Goal: Transaction & Acquisition: Book appointment/travel/reservation

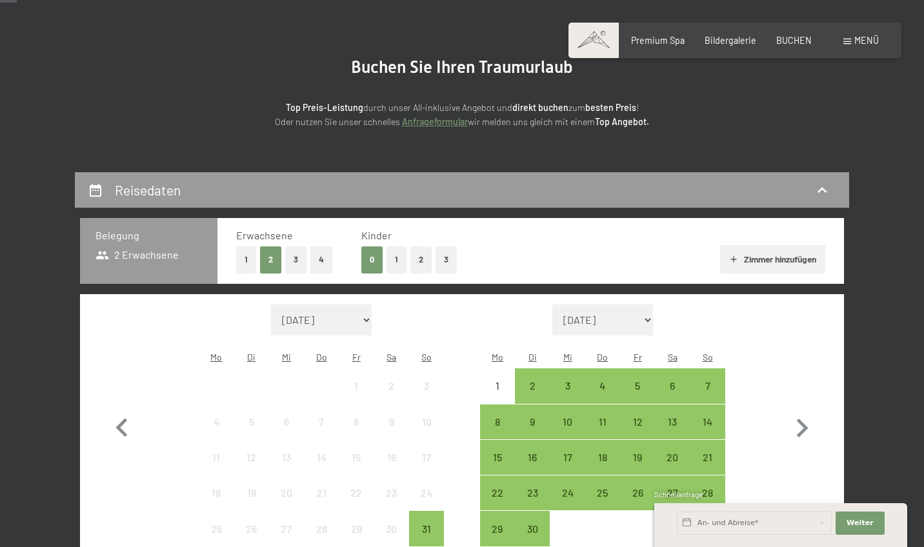
scroll to position [102, 0]
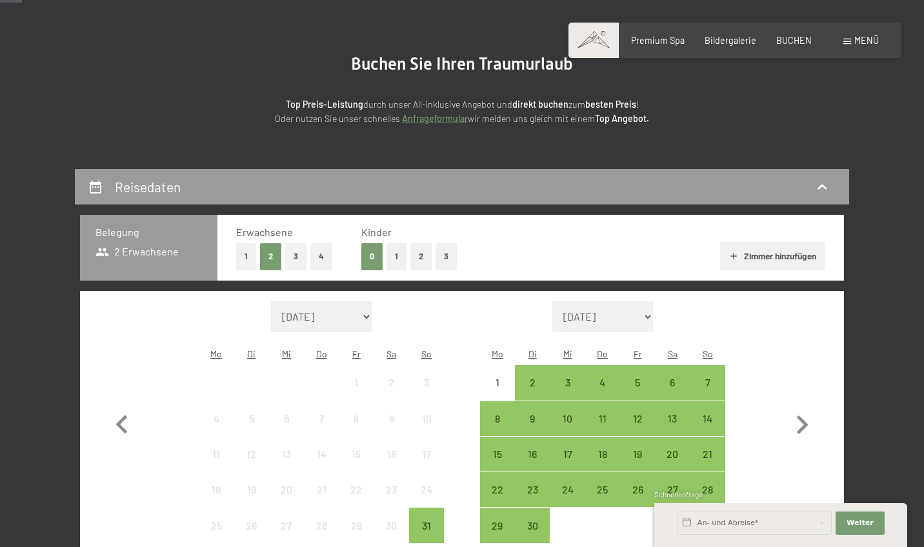
click at [422, 256] on button "2" at bounding box center [420, 256] width 21 height 26
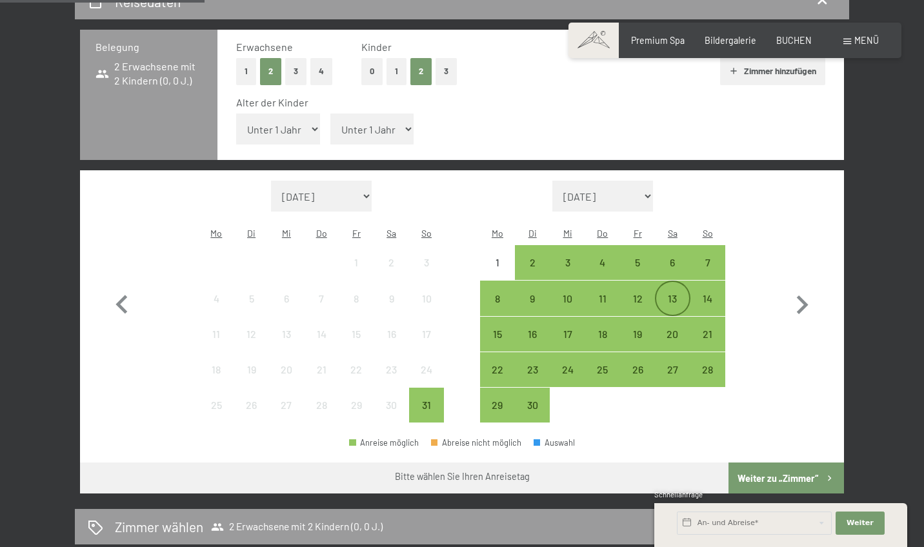
scroll to position [288, 0]
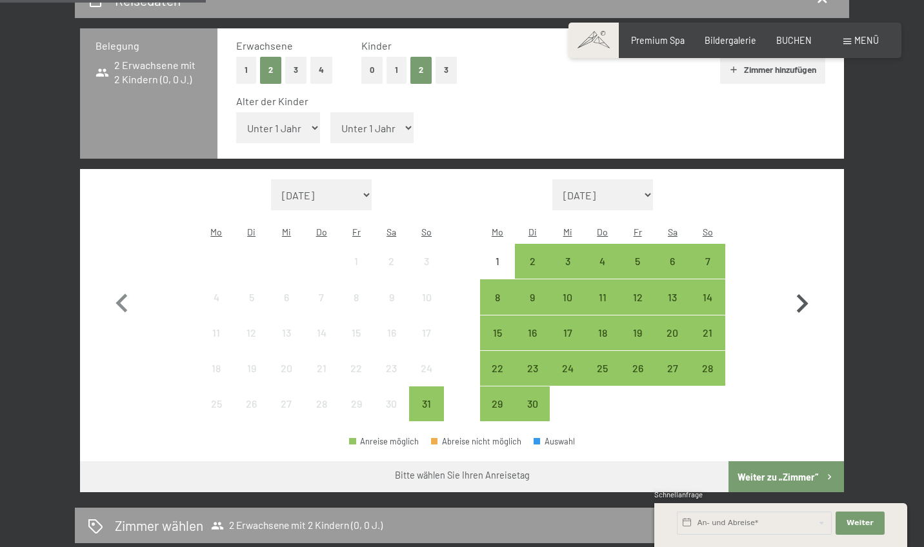
click at [797, 285] on icon "button" at bounding box center [801, 303] width 37 height 37
select select "2025-09-01"
select select "2025-10-01"
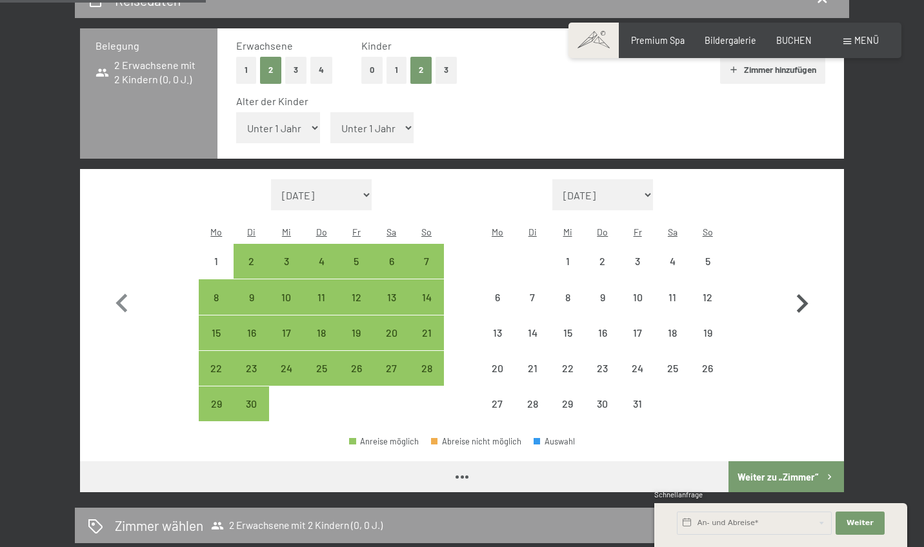
select select "2025-09-01"
select select "2025-10-01"
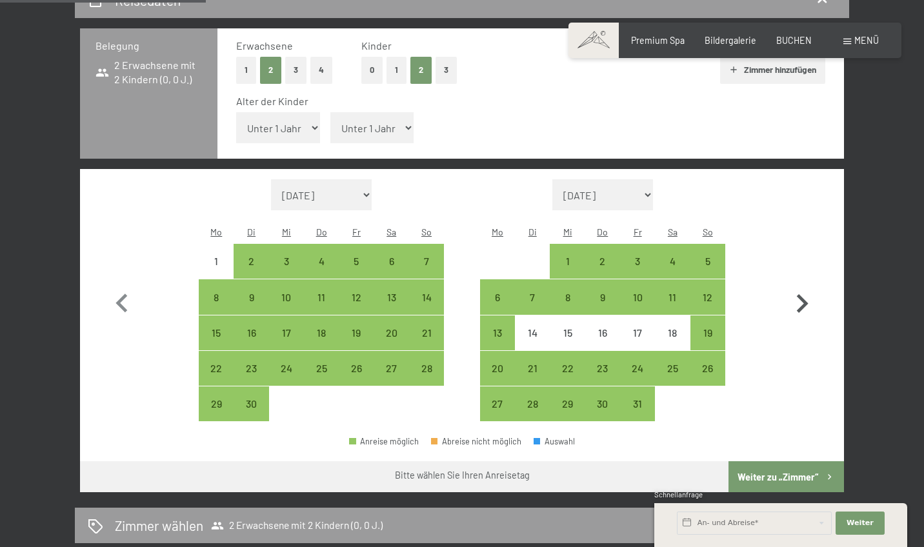
click at [808, 285] on icon "button" at bounding box center [801, 303] width 37 height 37
select select "2025-10-01"
select select "2025-11-01"
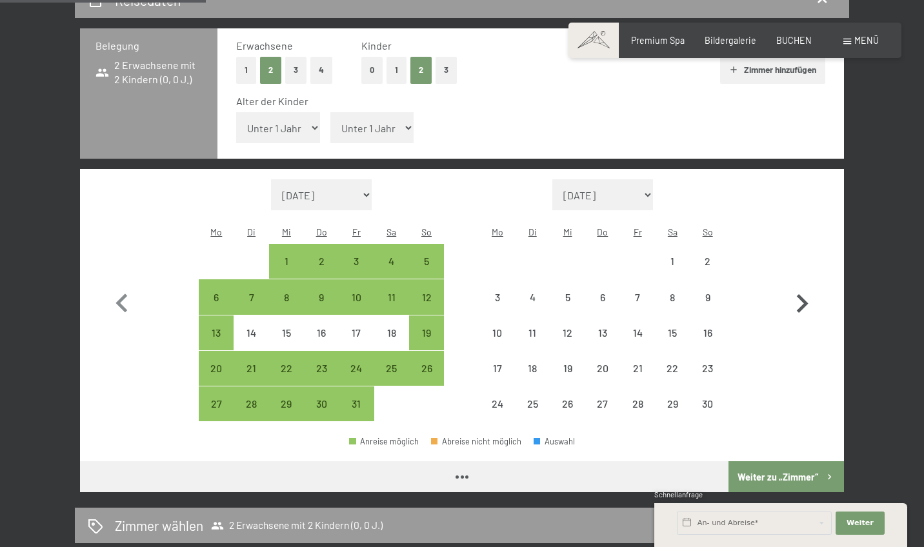
select select "2025-10-01"
select select "2025-11-01"
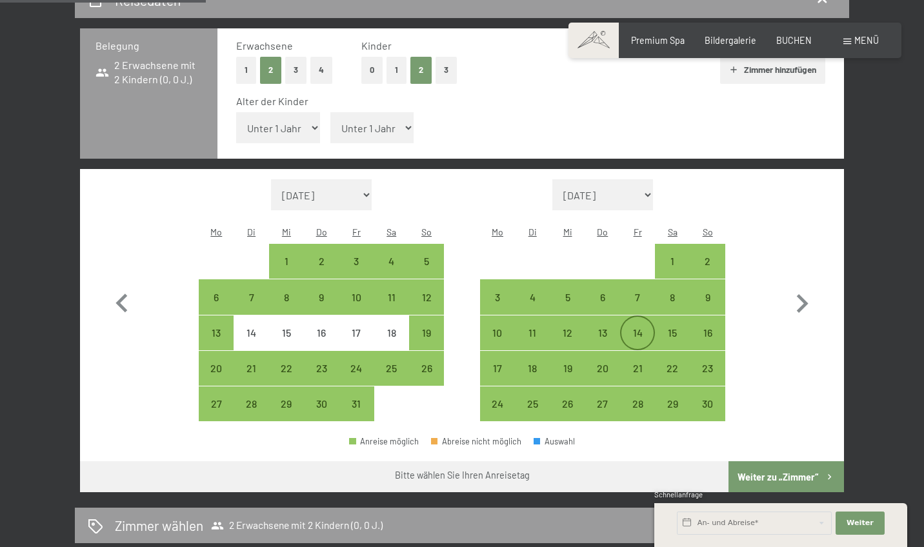
click at [635, 328] on div "14" at bounding box center [637, 344] width 32 height 32
select select "2025-10-01"
select select "2025-11-01"
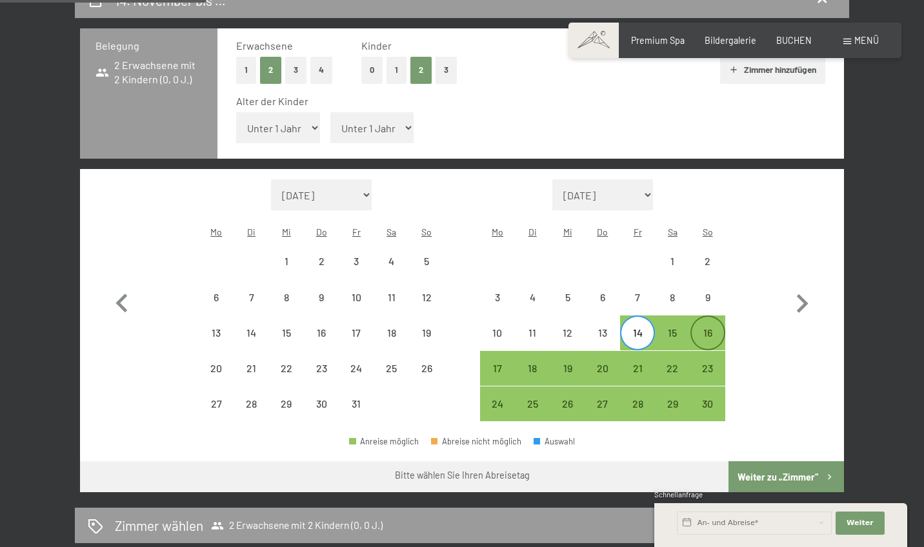
click at [702, 328] on div "16" at bounding box center [707, 344] width 32 height 32
select select "2025-10-01"
select select "2025-11-01"
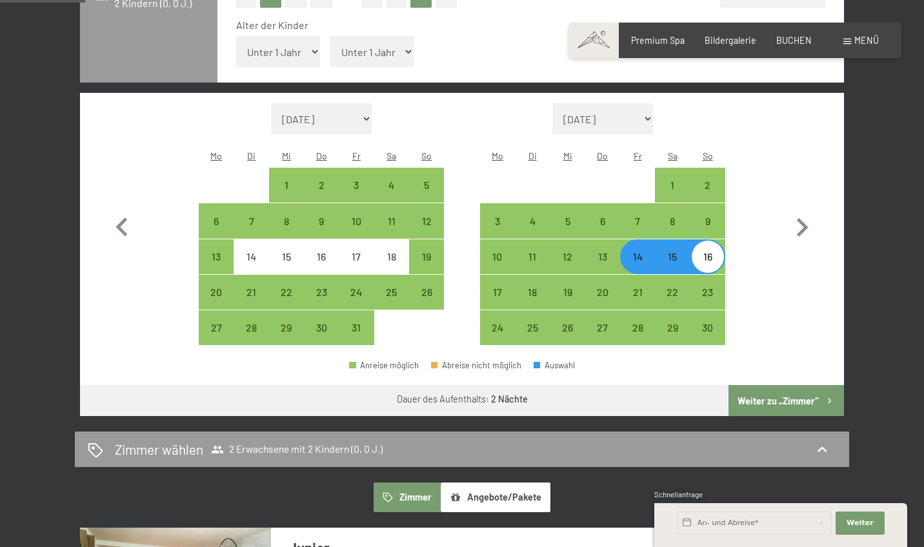
scroll to position [368, 0]
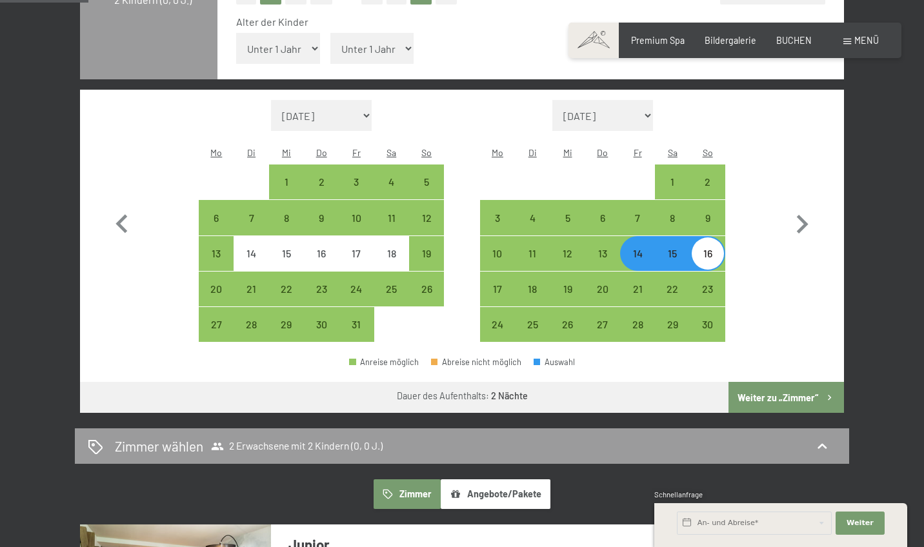
click at [787, 382] on button "Weiter zu „Zimmer“" at bounding box center [785, 397] width 115 height 31
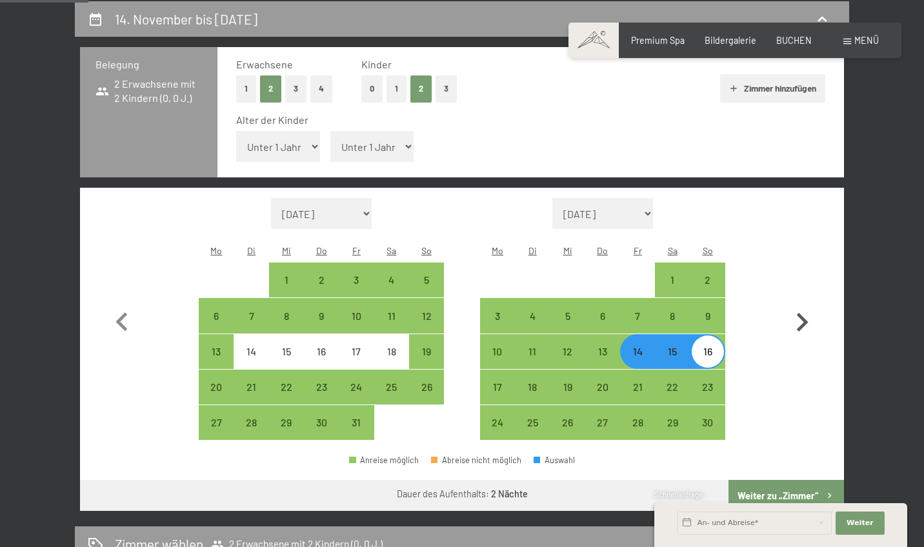
select select "2025-10-01"
select select "[DATE]"
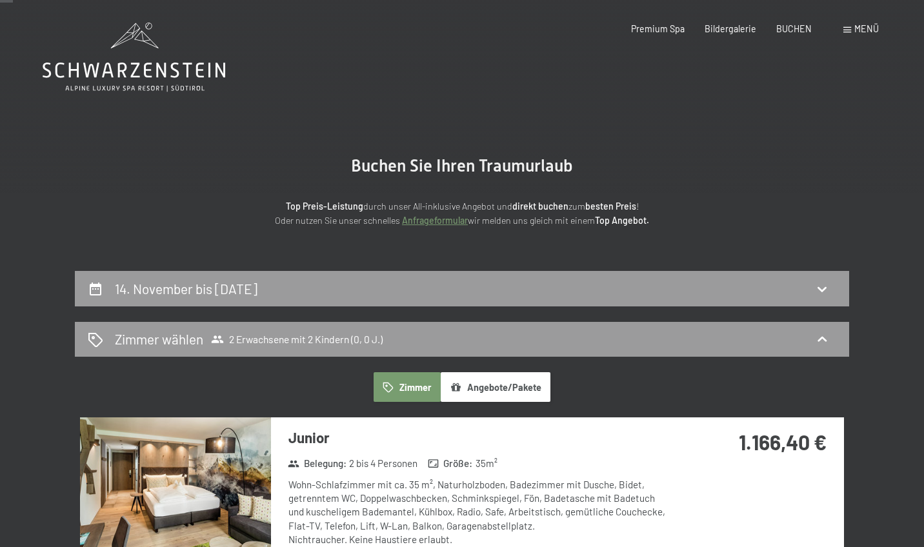
scroll to position [0, 0]
click at [651, 344] on div "Zimmer wählen 2 Erwachsene mit 2 Kindern (0, 0 J.)" at bounding box center [462, 339] width 748 height 19
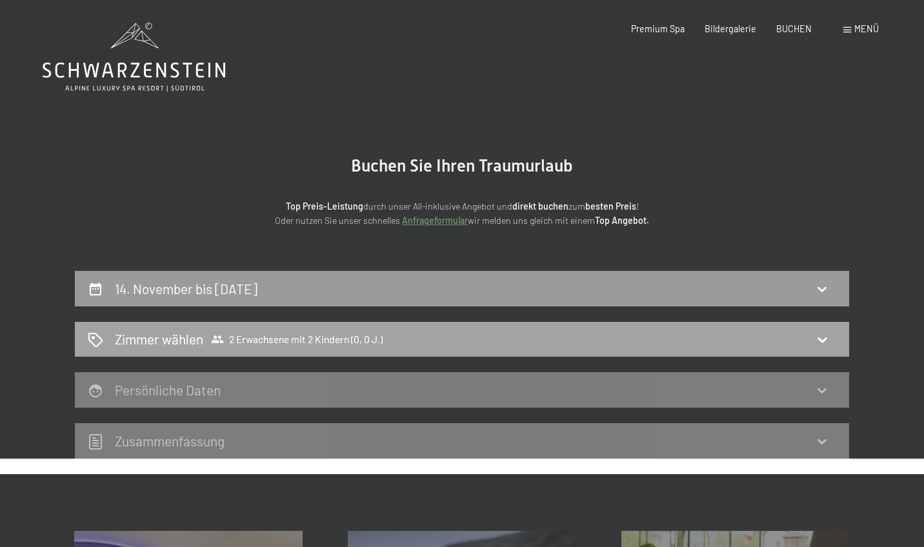
click at [644, 336] on div "Zimmer wählen 2 Erwachsene mit 2 Kindern (0, 0 J.)" at bounding box center [462, 339] width 748 height 19
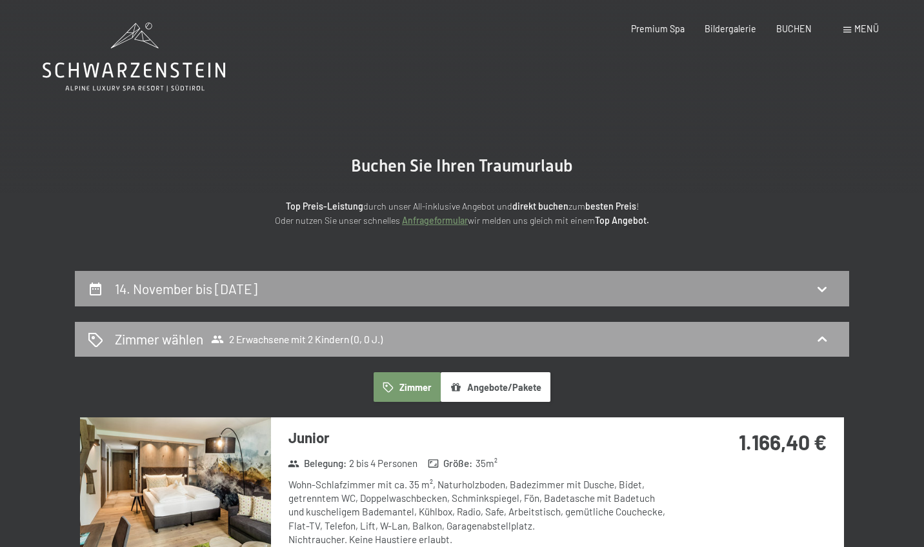
click at [818, 344] on icon at bounding box center [821, 339] width 15 height 15
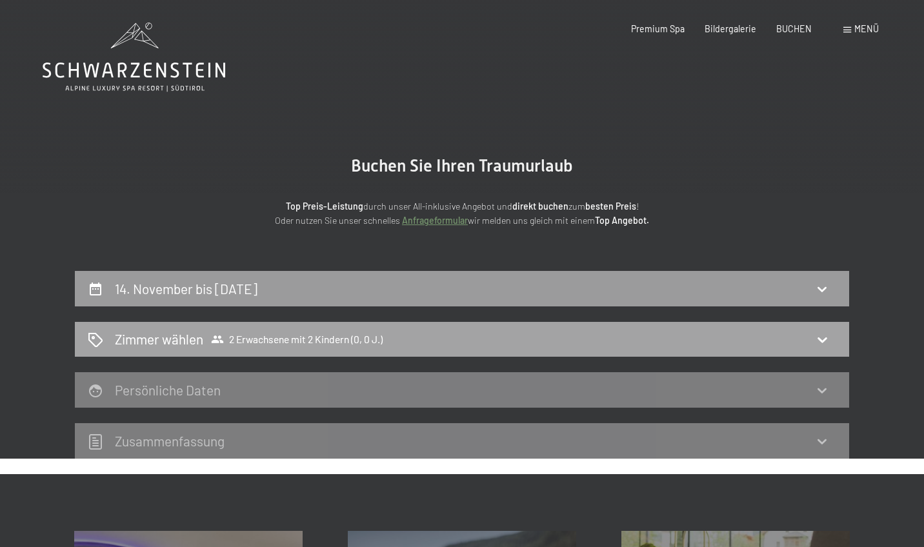
click at [818, 344] on icon at bounding box center [821, 339] width 15 height 15
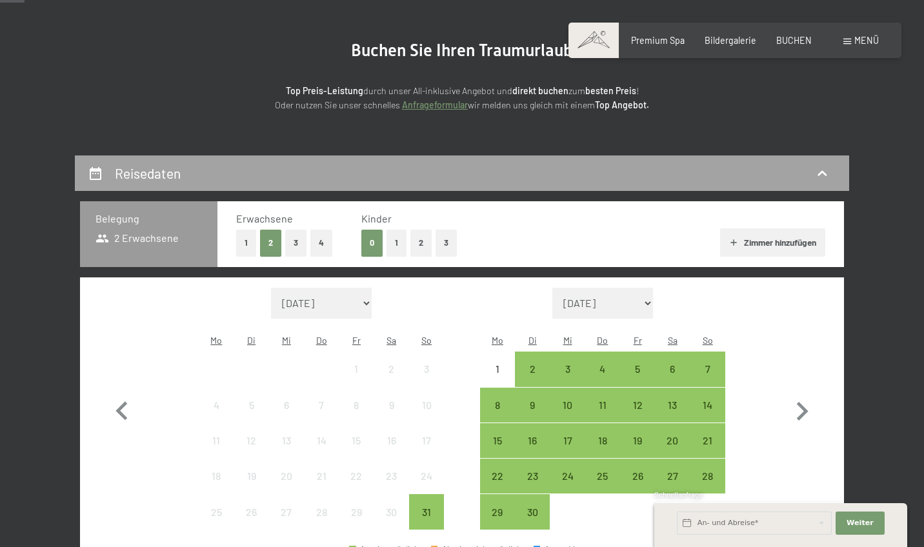
scroll to position [121, 0]
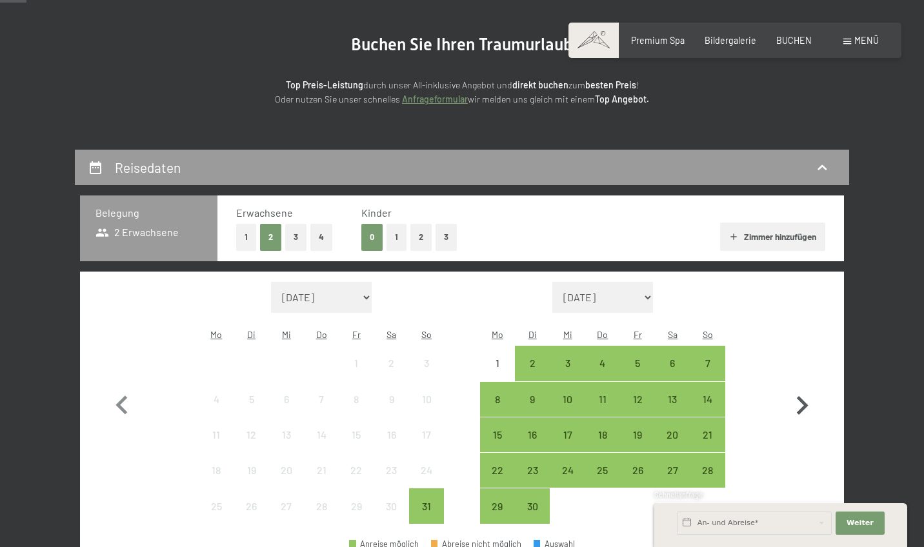
click at [800, 401] on icon "button" at bounding box center [803, 405] width 12 height 19
select select "2025-09-01"
select select "2025-10-01"
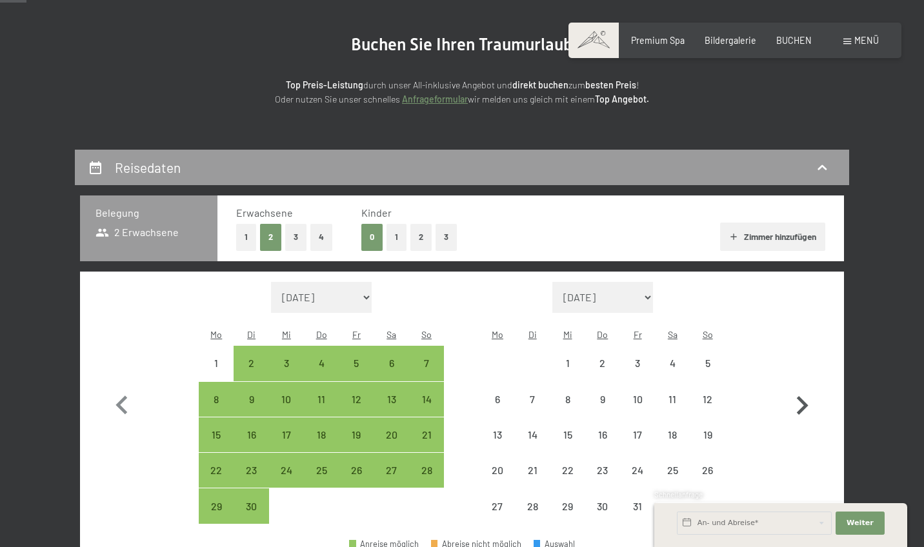
click at [800, 401] on icon "button" at bounding box center [803, 405] width 12 height 19
select select "2025-10-01"
select select "2025-11-01"
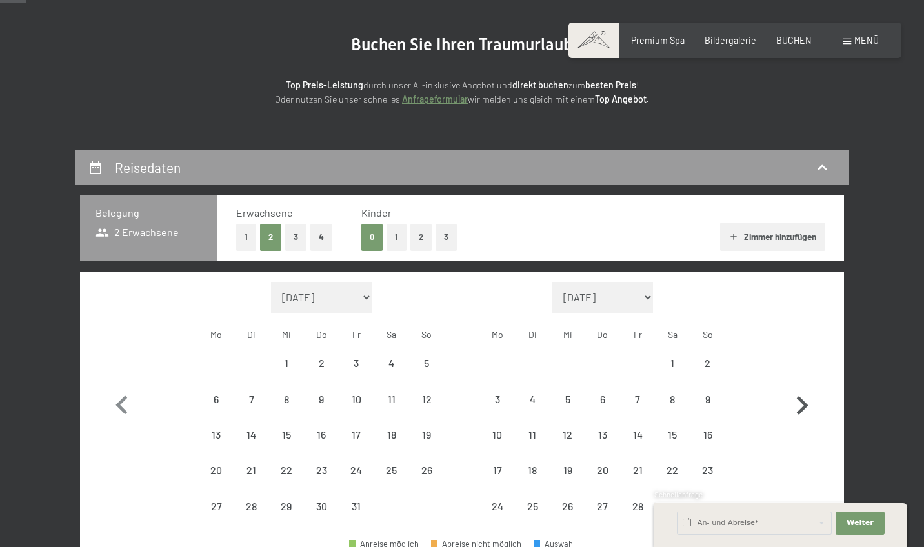
select select "2025-10-01"
select select "2025-11-01"
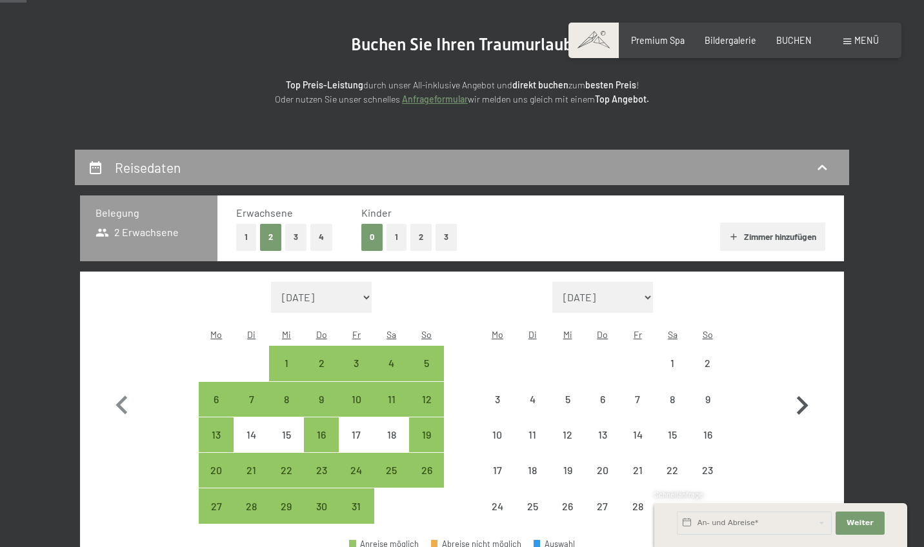
select select "2025-10-01"
select select "2025-11-01"
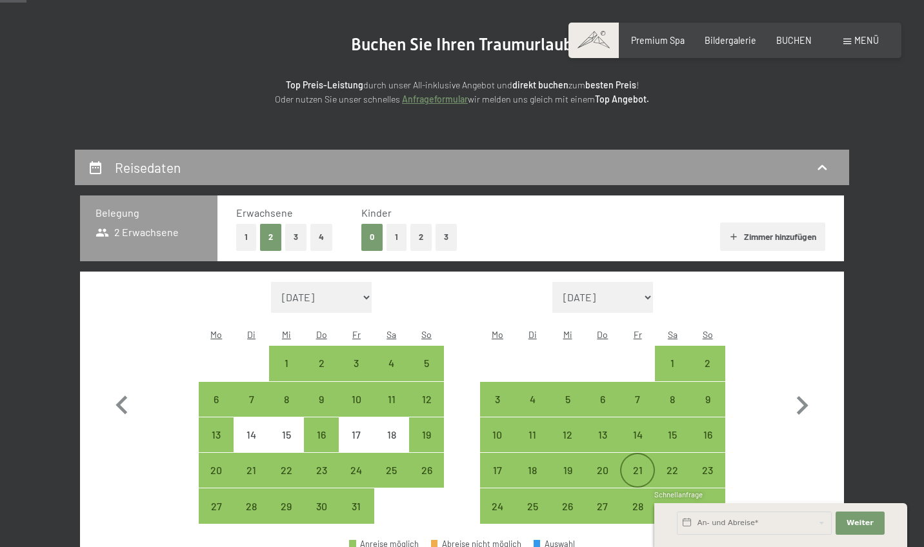
click at [640, 465] on div "21" at bounding box center [637, 481] width 32 height 32
select select "2025-10-01"
select select "2025-11-01"
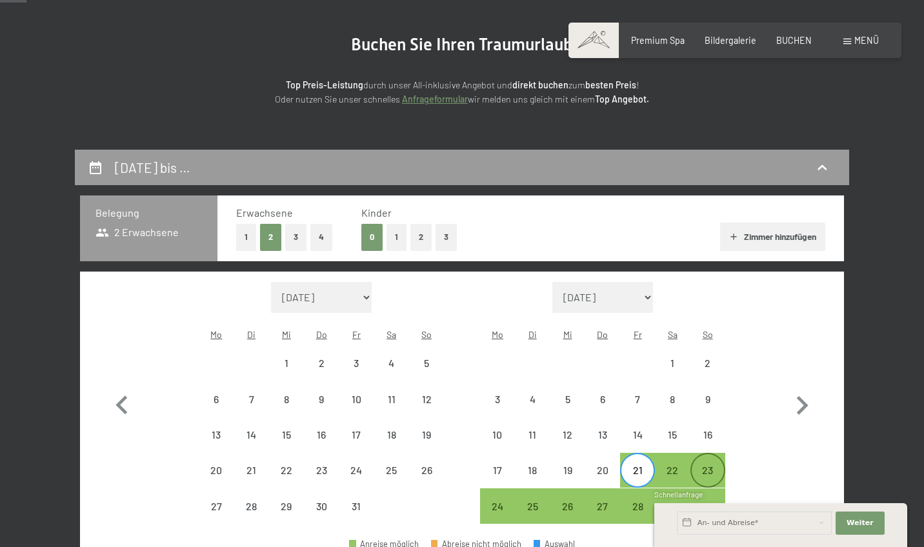
click at [709, 465] on div "23" at bounding box center [707, 481] width 32 height 32
select select "2025-10-01"
select select "2025-11-01"
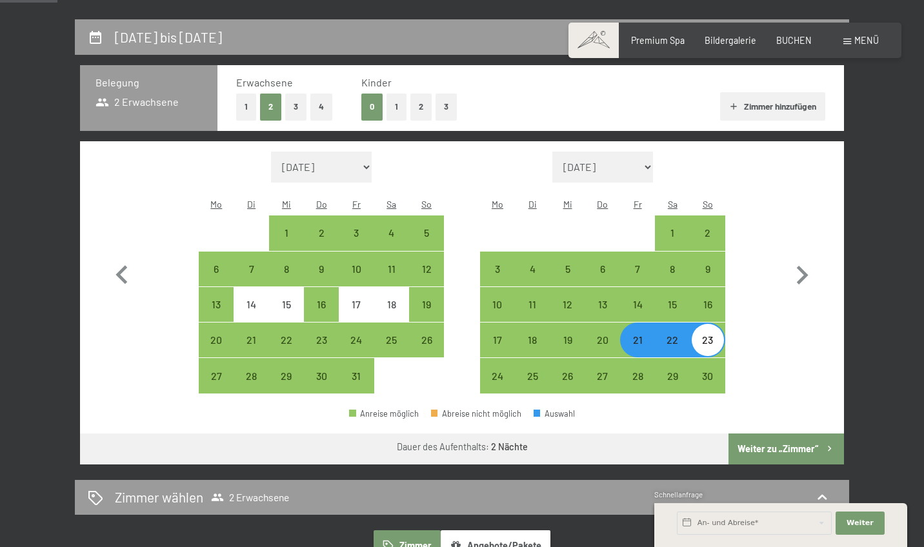
scroll to position [250, 0]
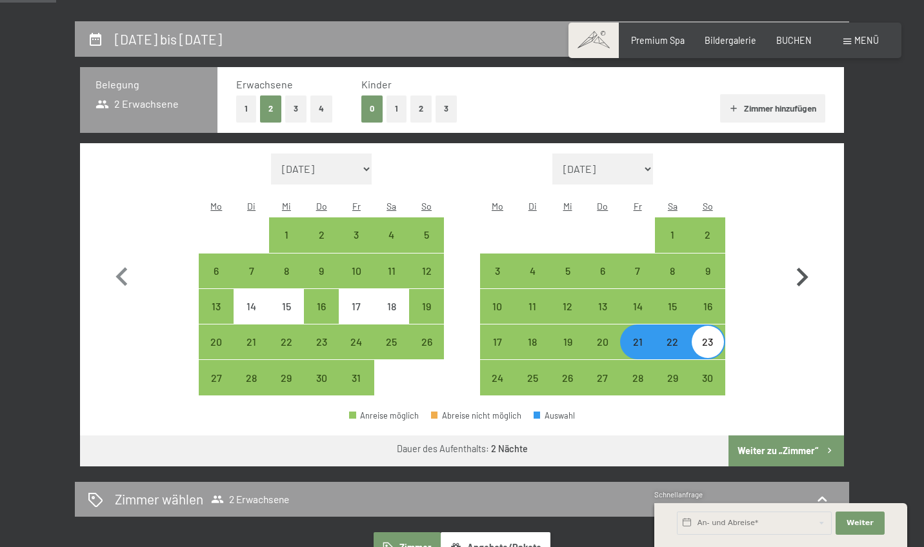
click at [798, 265] on icon "button" at bounding box center [801, 277] width 37 height 37
select select "[DATE]"
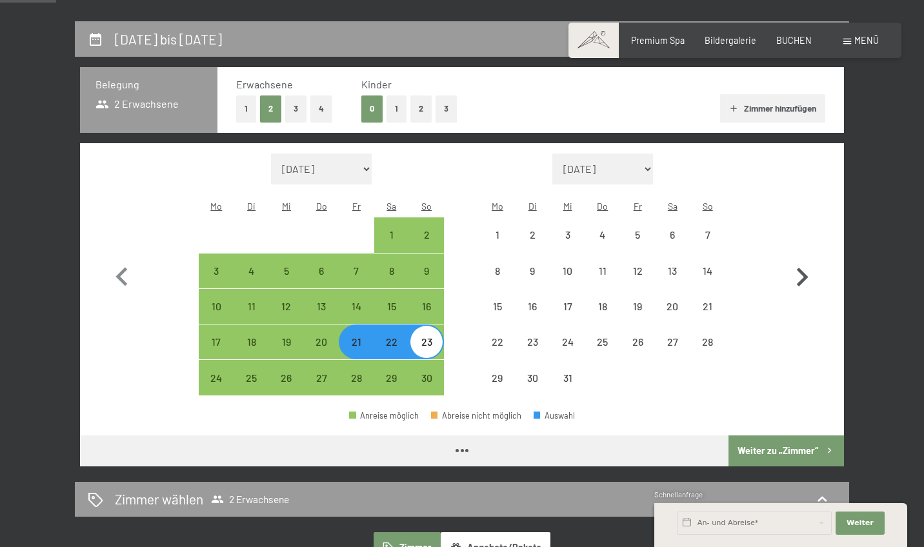
select select "[DATE]"
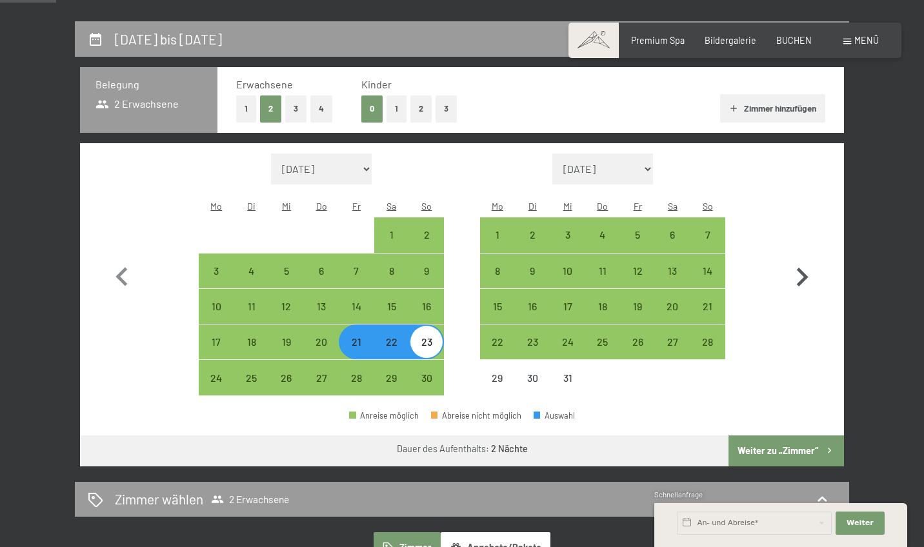
click at [803, 261] on icon "button" at bounding box center [801, 277] width 37 height 37
select select "[DATE]"
select select "2026-01-01"
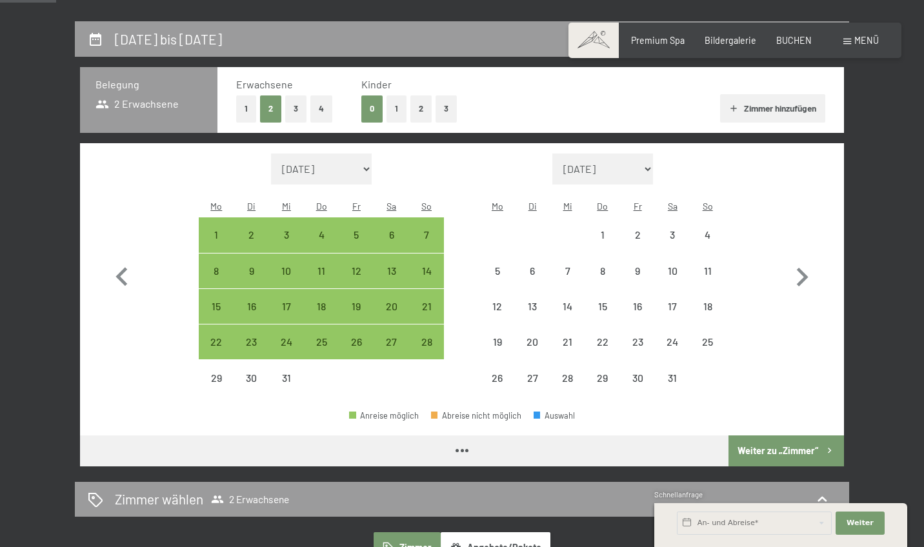
select select "[DATE]"
select select "2026-01-01"
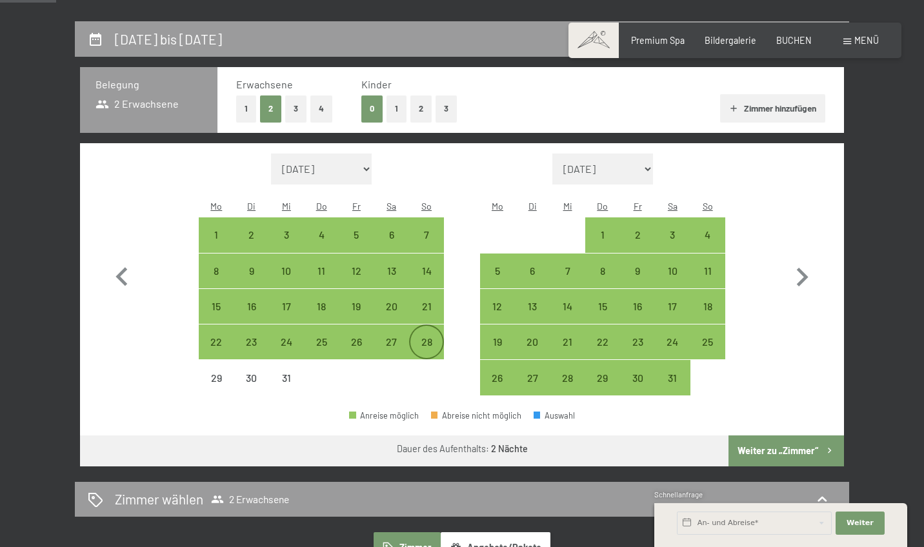
click at [430, 337] on div "28" at bounding box center [426, 353] width 32 height 32
select select "[DATE]"
select select "2026-01-01"
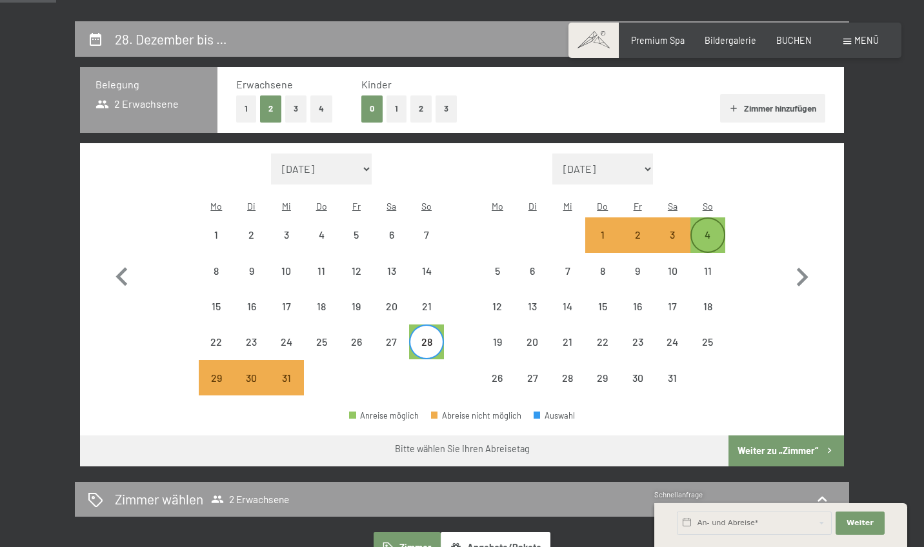
click at [709, 230] on div "4" at bounding box center [707, 246] width 32 height 32
select select "[DATE]"
select select "2026-01-01"
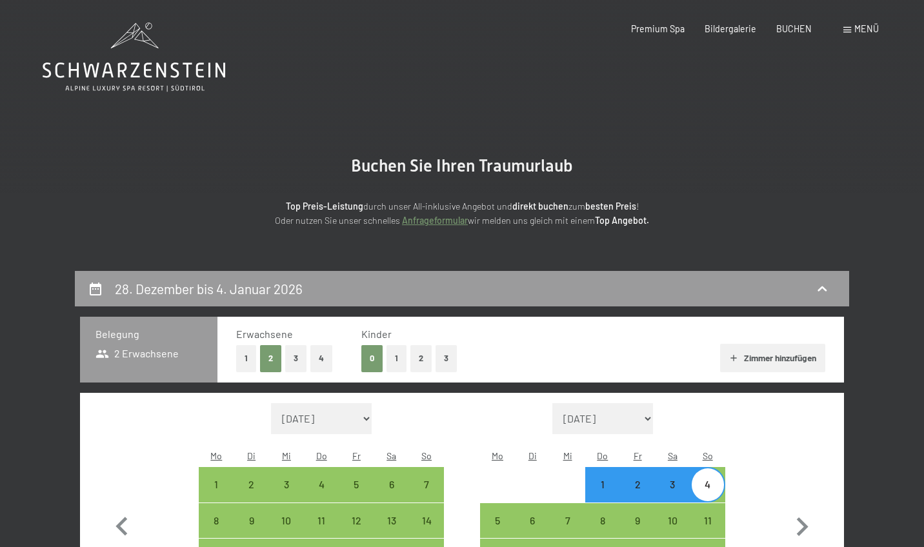
scroll to position [0, 0]
click at [273, 281] on h2 "28. Dezember bis 4. Januar 2026" at bounding box center [209, 289] width 188 height 16
select select "[DATE]"
select select "2026-01-01"
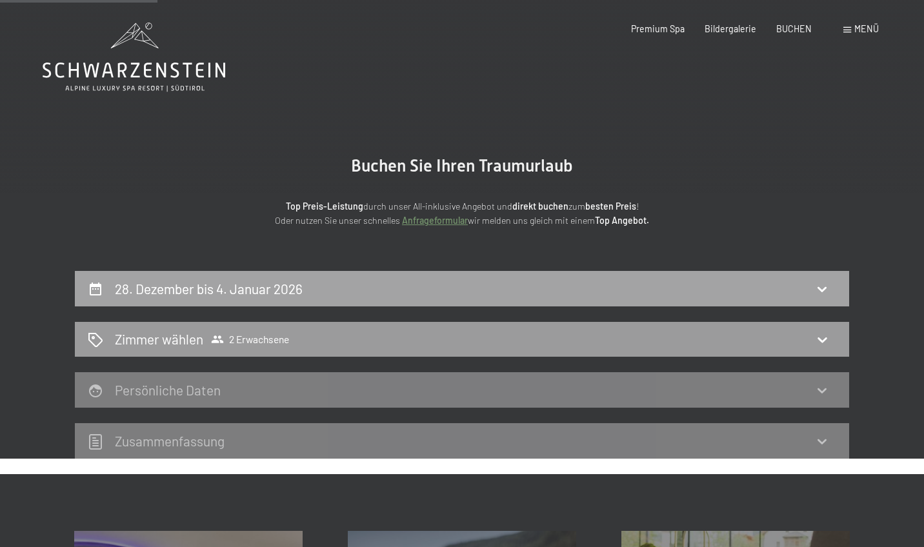
scroll to position [270, 0]
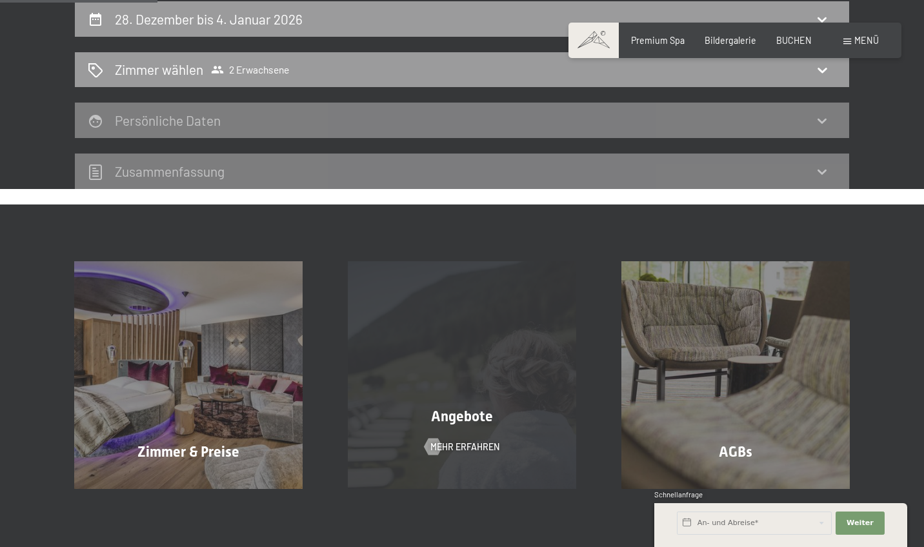
click at [448, 415] on span "Angebote" at bounding box center [462, 416] width 62 height 16
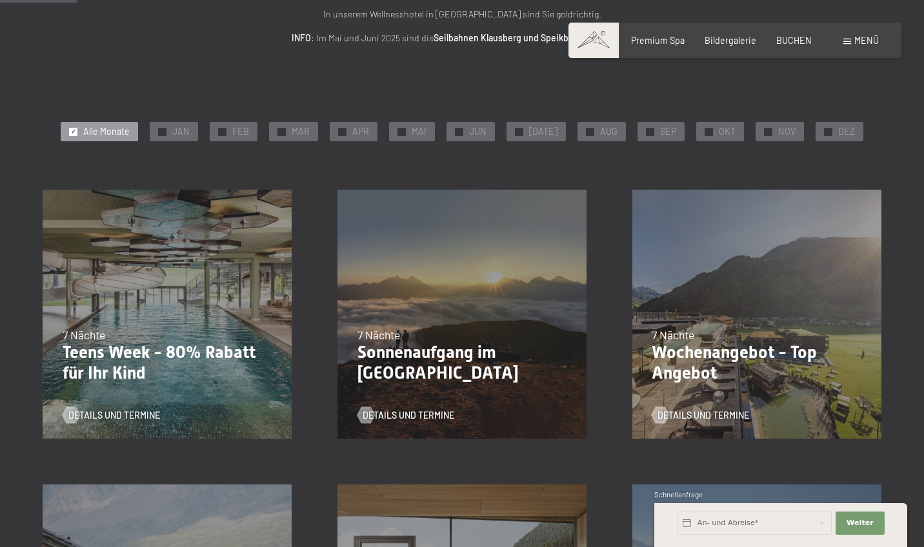
scroll to position [178, 0]
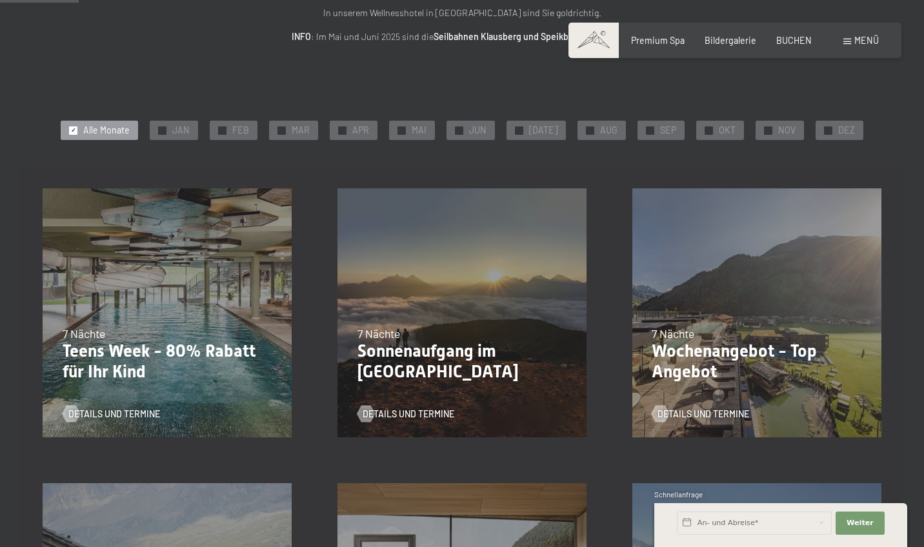
click at [95, 368] on p "Teens Week - 80% Rabatt für Ihr Kind" at bounding box center [168, 361] width 210 height 41
click at [90, 327] on span "7 Nächte" at bounding box center [84, 333] width 43 height 14
click at [789, 522] on input "text" at bounding box center [754, 522] width 155 height 23
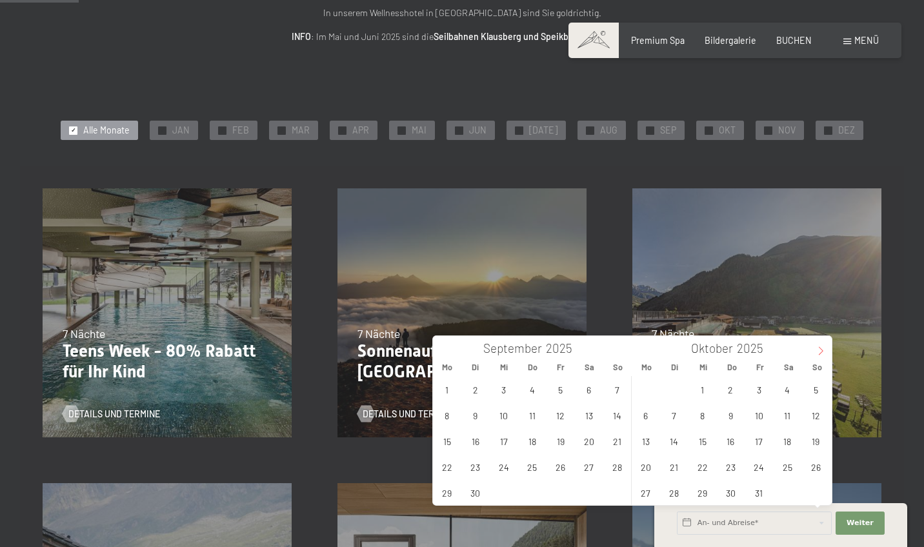
click at [822, 352] on icon at bounding box center [820, 350] width 9 height 9
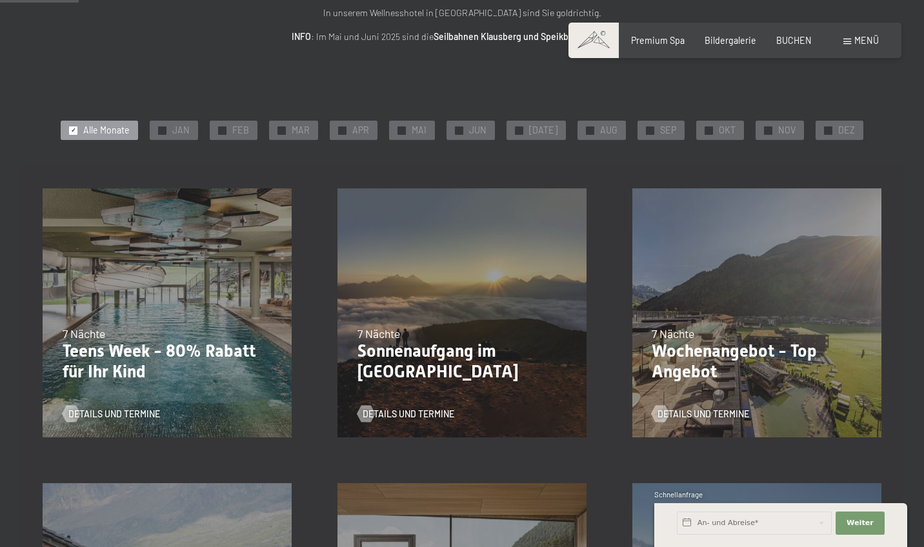
click at [154, 421] on div "23.08.–14.09.2025 27.09.–21.12.2025 10.01.–18.01.2026 31.01.–15.02.2026 07.03.–…" at bounding box center [167, 313] width 295 height 295
click at [148, 397] on div "Details und Termine" at bounding box center [163, 406] width 201 height 30
click at [139, 412] on span "Details und Termine" at bounding box center [127, 414] width 92 height 13
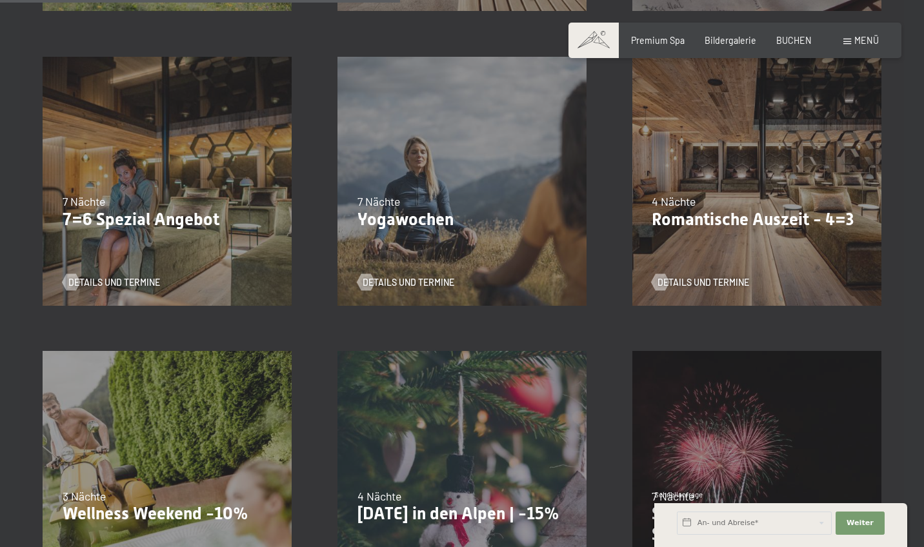
scroll to position [909, 0]
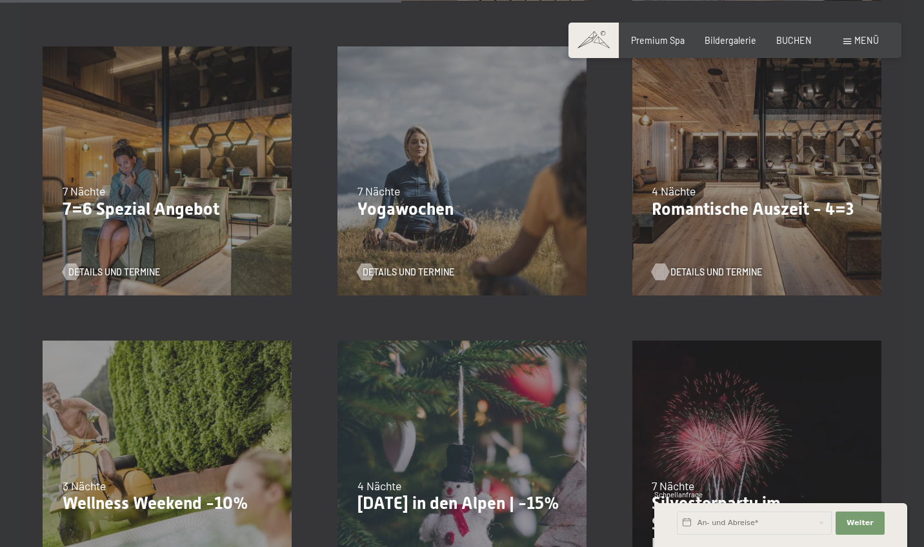
click at [726, 272] on span "Details und Termine" at bounding box center [716, 272] width 92 height 13
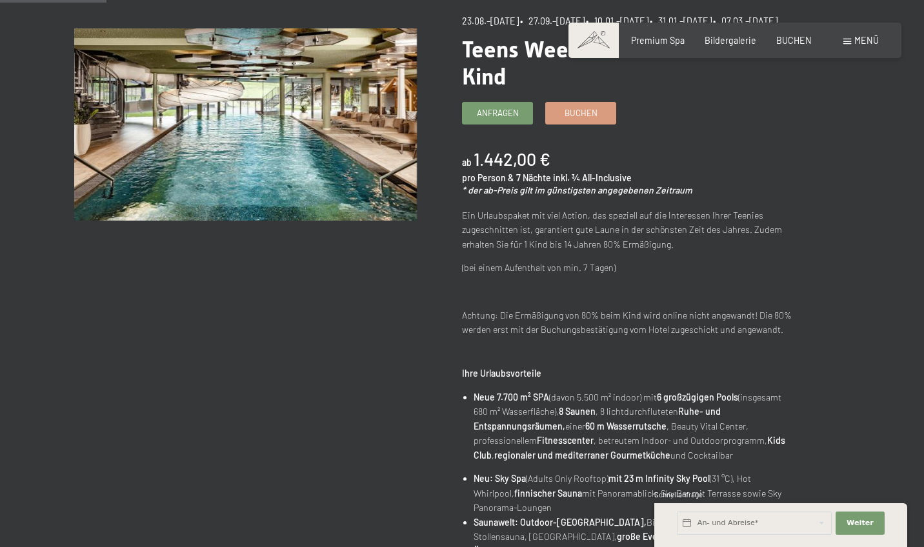
scroll to position [137, 0]
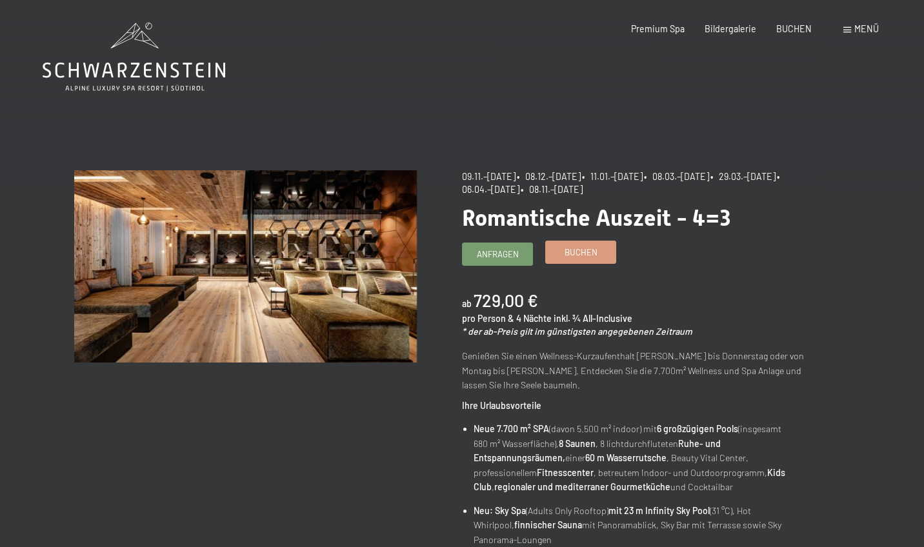
click at [584, 259] on link "Buchen" at bounding box center [581, 251] width 70 height 21
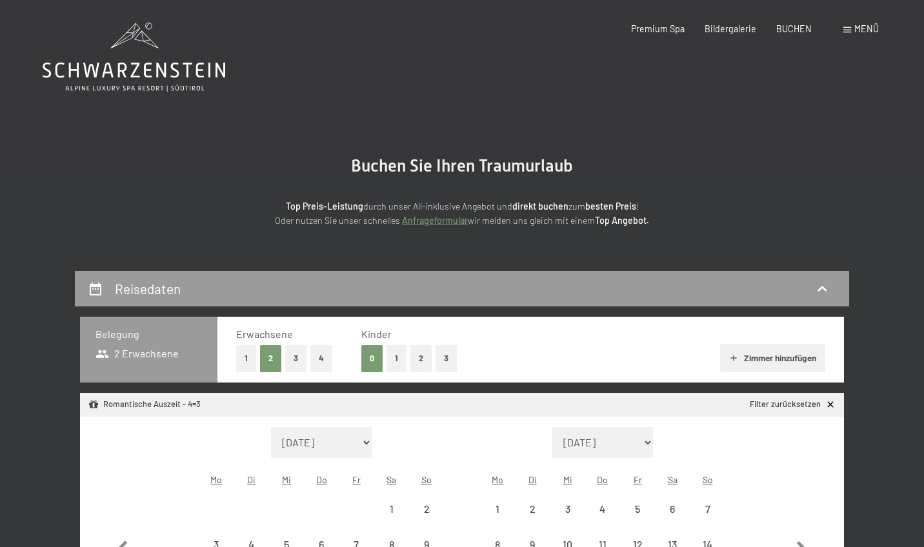
select select "[DATE]"
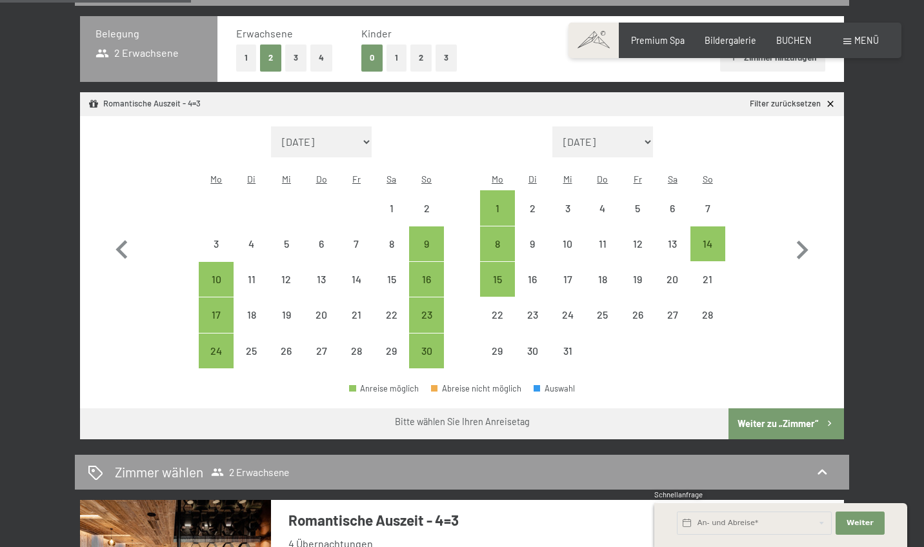
scroll to position [303, 0]
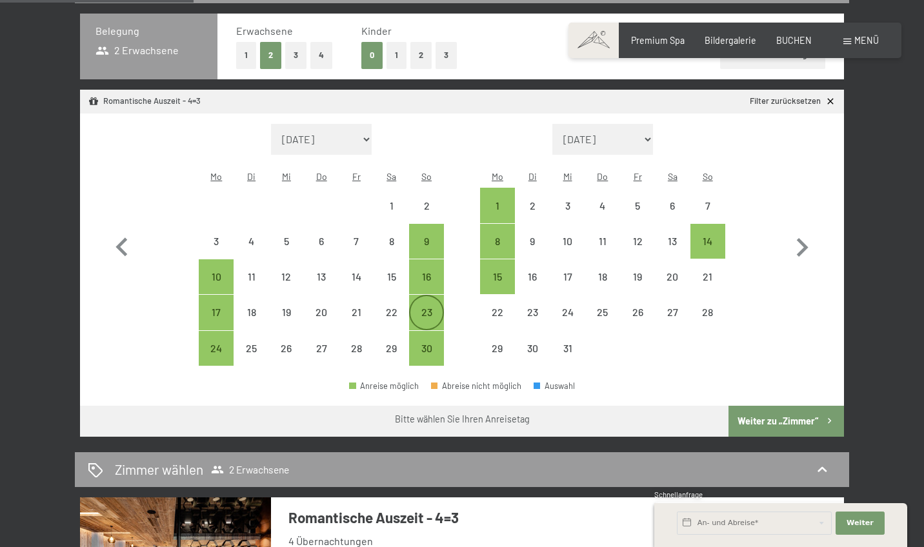
click at [433, 307] on div "23" at bounding box center [426, 323] width 32 height 32
select select "[DATE]"
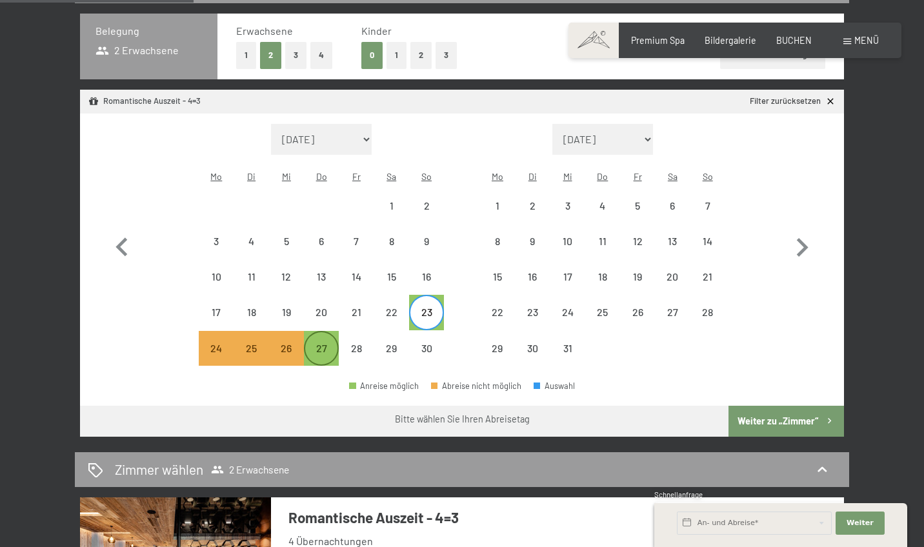
click at [327, 343] on div "27" at bounding box center [321, 359] width 32 height 32
select select "[DATE]"
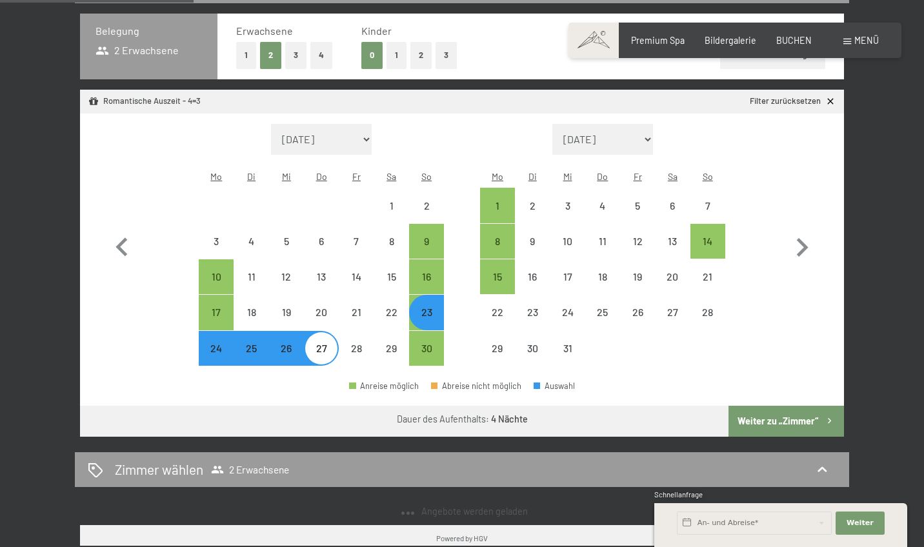
select select "[DATE]"
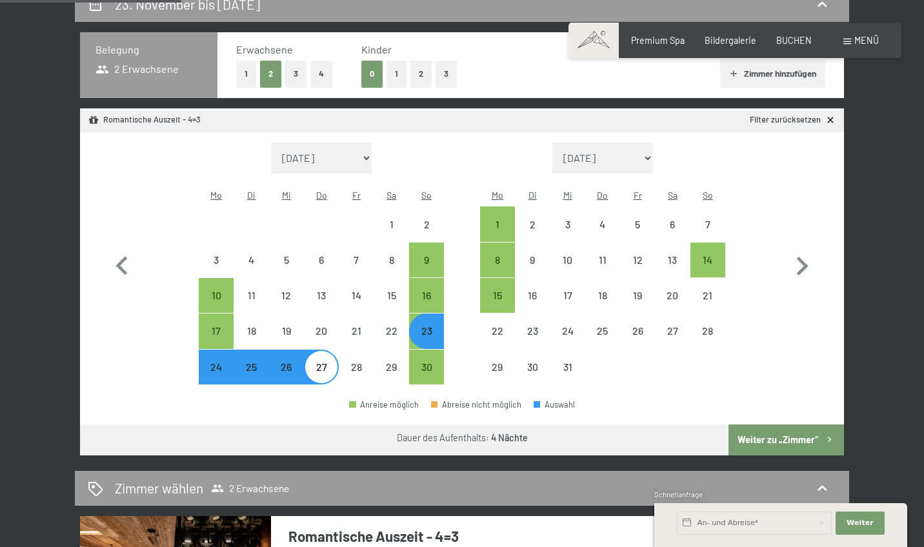
scroll to position [284, 0]
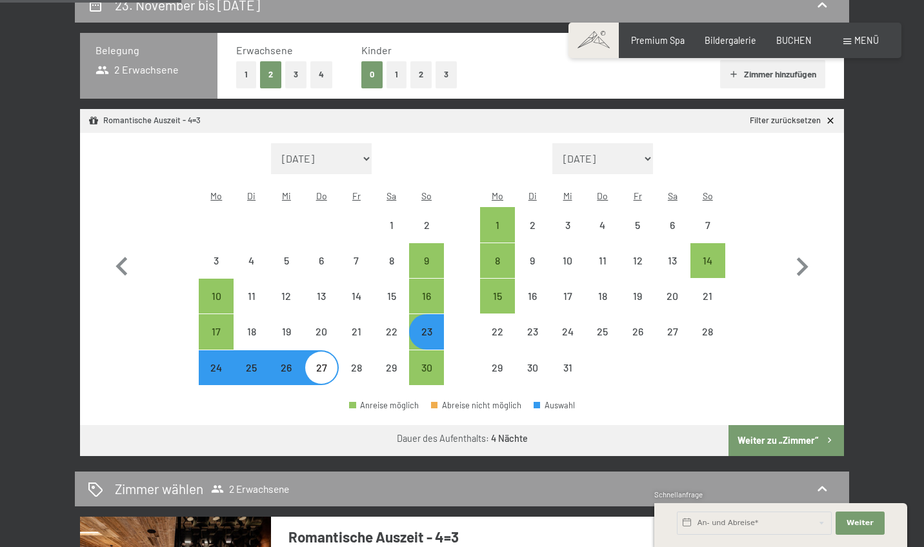
click at [420, 74] on button "2" at bounding box center [420, 74] width 21 height 26
select select "[DATE]"
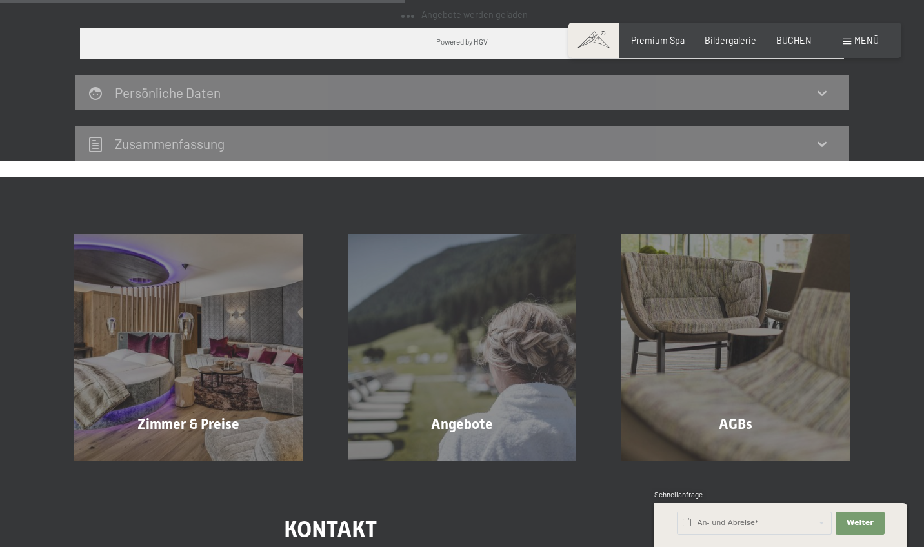
select select "[DATE]"
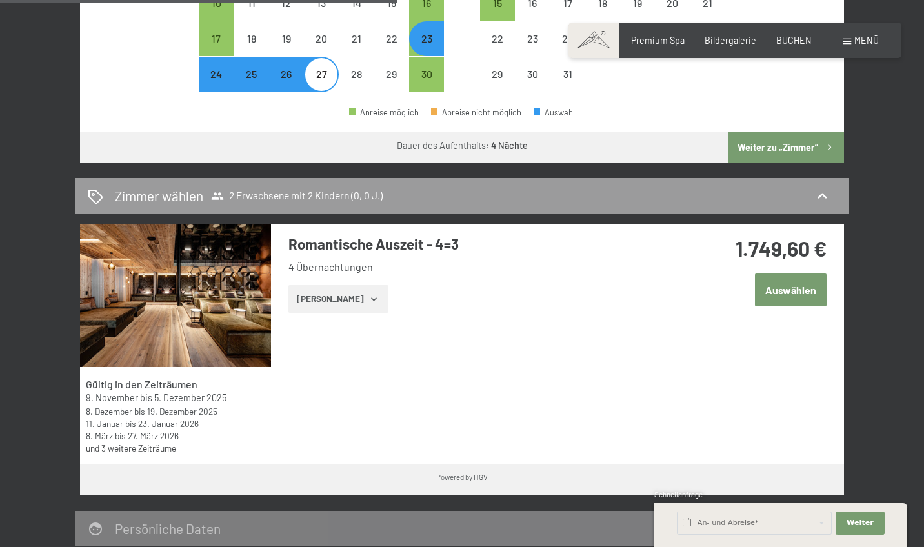
scroll to position [642, 0]
click at [368, 285] on button "[PERSON_NAME]" at bounding box center [338, 299] width 100 height 28
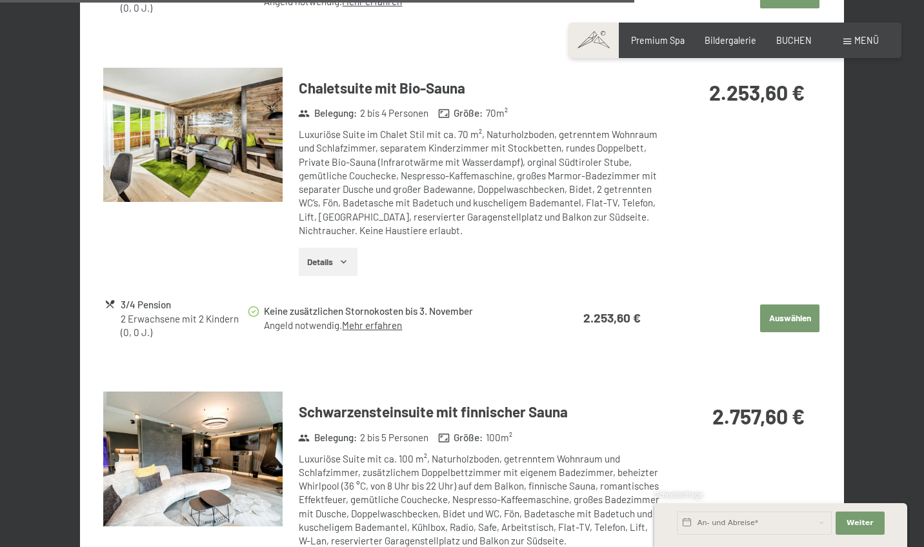
scroll to position [2302, 0]
